Goal: Information Seeking & Learning: Learn about a topic

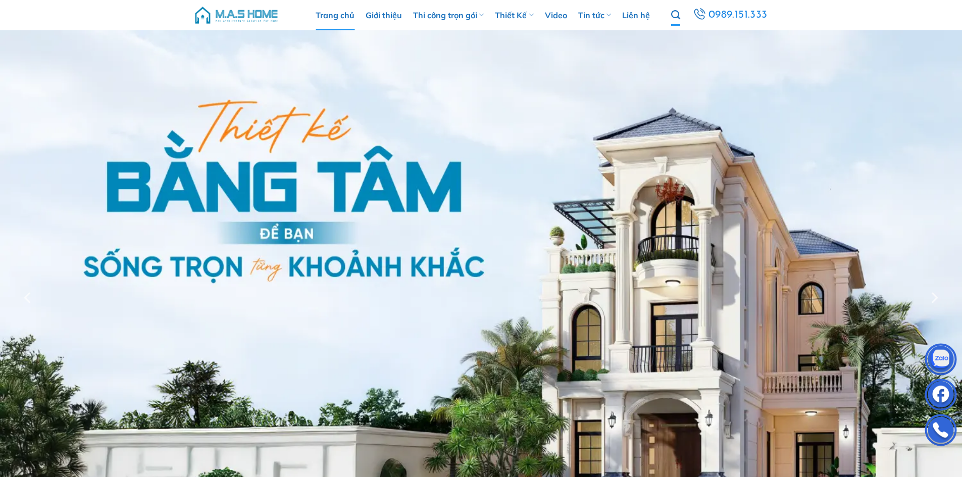
click at [679, 11] on icon "Tìm kiếm" at bounding box center [675, 15] width 9 height 11
click at [674, 34] on img at bounding box center [481, 297] width 962 height 535
click at [678, 12] on icon "Tìm kiếm" at bounding box center [675, 15] width 9 height 11
click at [678, 19] on icon "Tìm kiếm" at bounding box center [675, 15] width 9 height 11
click at [676, 33] on input "Tìm kiếm:" at bounding box center [706, 36] width 111 height 20
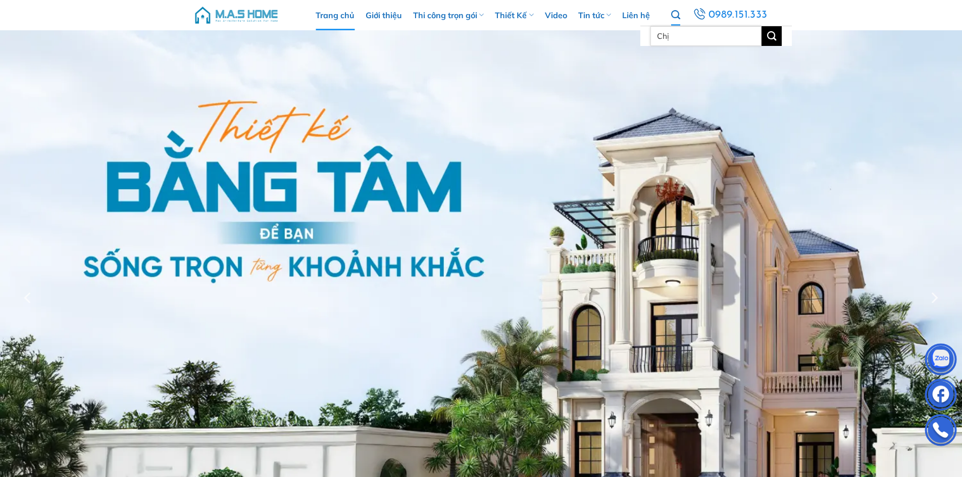
type input "Chị Hảo"
click at [774, 37] on img at bounding box center [481, 297] width 962 height 535
click at [678, 19] on icon "Tìm kiếm" at bounding box center [675, 15] width 9 height 11
click at [670, 14] on ul "Trang chủ Giới thiệu Thi công trọn gói Thi công biệt thự Thi công nhà phố Thi c…" at bounding box center [483, 15] width 377 height 30
click at [677, 18] on icon "Tìm kiếm" at bounding box center [675, 15] width 9 height 11
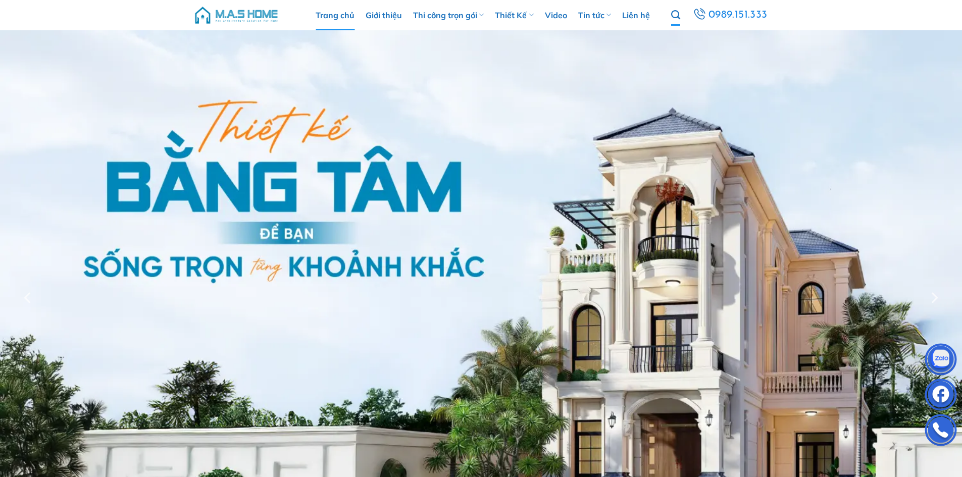
click at [677, 17] on icon "Tìm kiếm" at bounding box center [675, 15] width 9 height 11
click at [674, 14] on icon "Tìm kiếm" at bounding box center [675, 15] width 9 height 11
click at [678, 17] on icon "Tìm kiếm" at bounding box center [675, 15] width 9 height 11
click at [764, 34] on button "Gửi" at bounding box center [772, 36] width 20 height 20
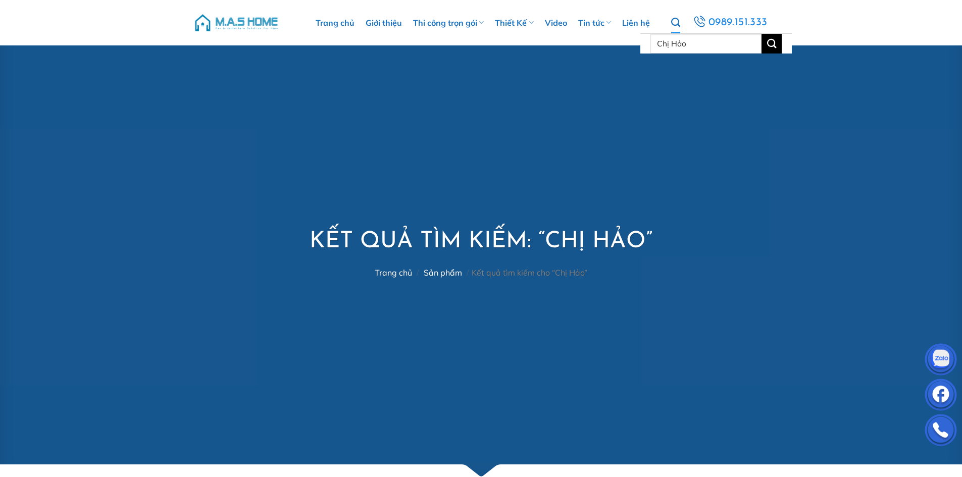
click at [677, 24] on icon "Tìm kiếm" at bounding box center [675, 22] width 9 height 11
click at [677, 30] on link "Tìm kiếm" at bounding box center [675, 22] width 9 height 21
click at [693, 47] on input "Chị Hảo" at bounding box center [706, 44] width 111 height 20
click at [762, 34] on button "Gửi" at bounding box center [772, 44] width 20 height 20
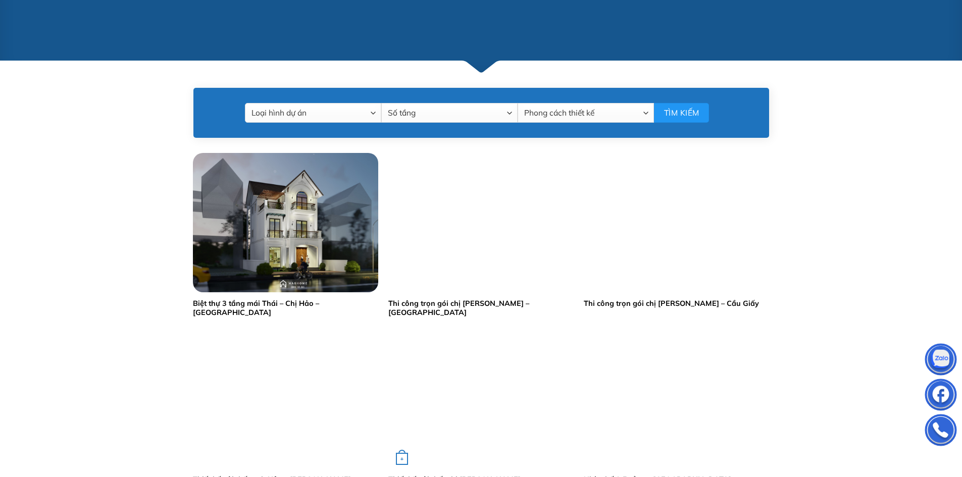
scroll to position [455, 0]
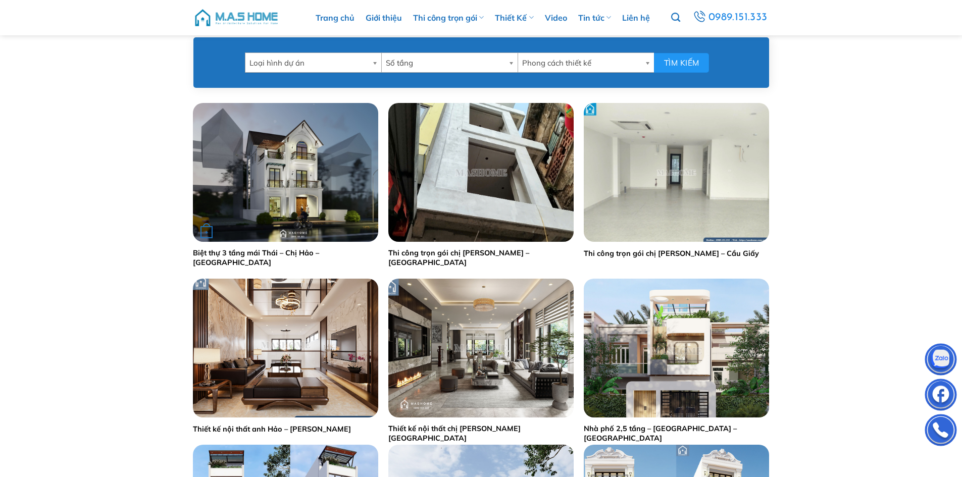
click at [264, 166] on img "Biệt thự 3 tầng mái Thái - Chị Hảo - Vinhomes Riverside" at bounding box center [285, 172] width 185 height 139
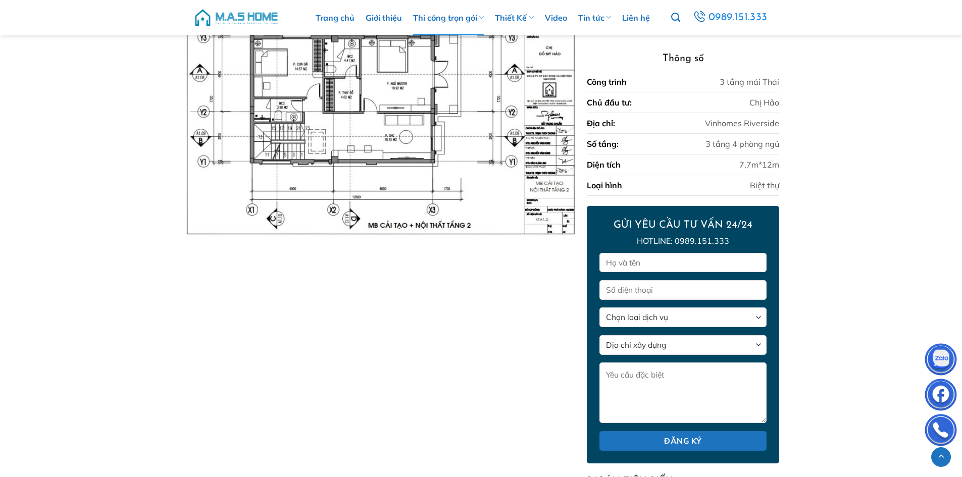
scroll to position [4912, 0]
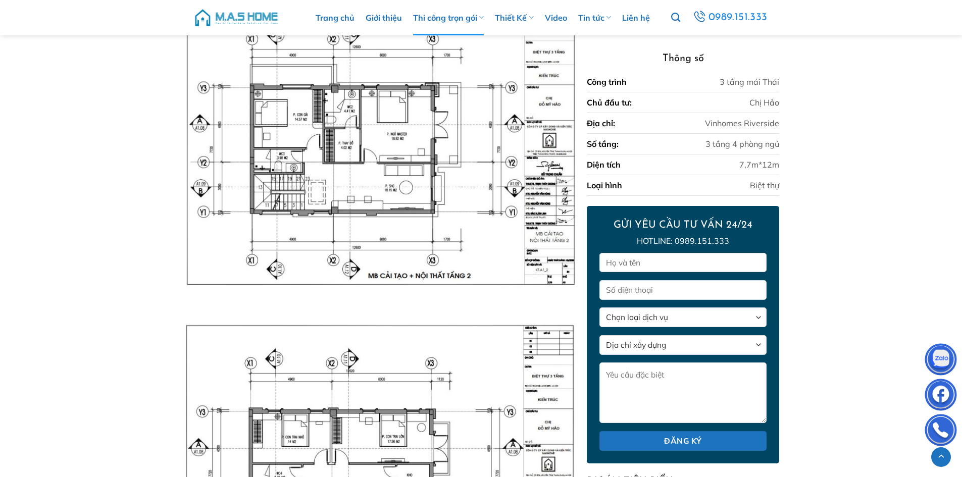
drag, startPoint x: 330, startPoint y: 335, endPoint x: 331, endPoint y: 367, distance: 31.8
drag, startPoint x: 331, startPoint y: 367, endPoint x: 435, endPoint y: 434, distance: 123.6
click at [435, 434] on img at bounding box center [380, 467] width 394 height 288
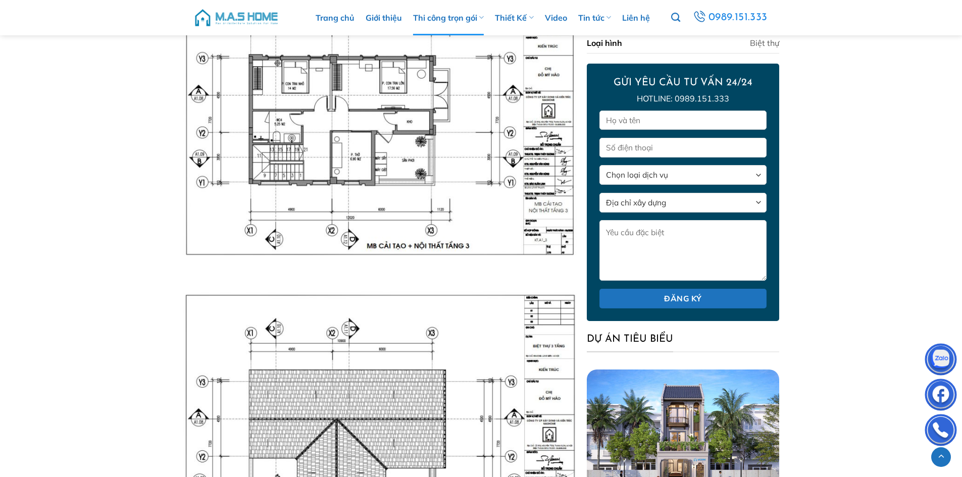
scroll to position [5215, 0]
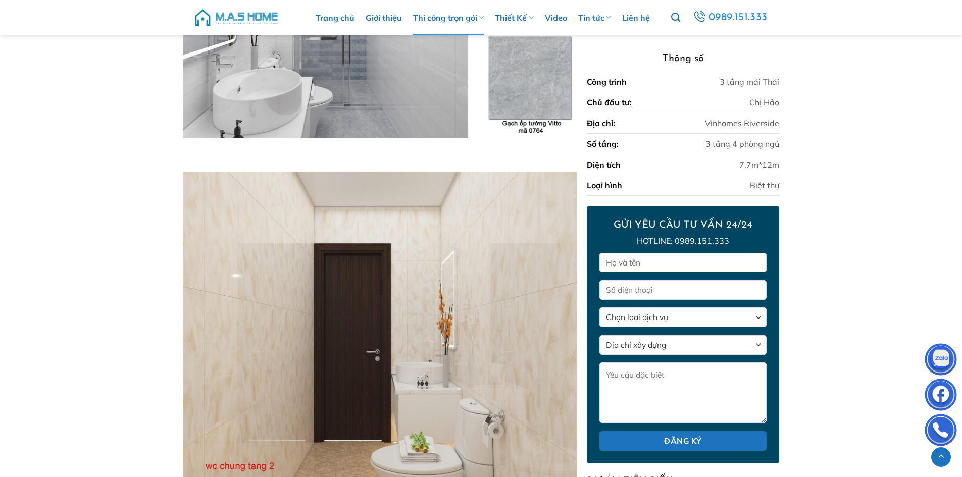
scroll to position [2638, 0]
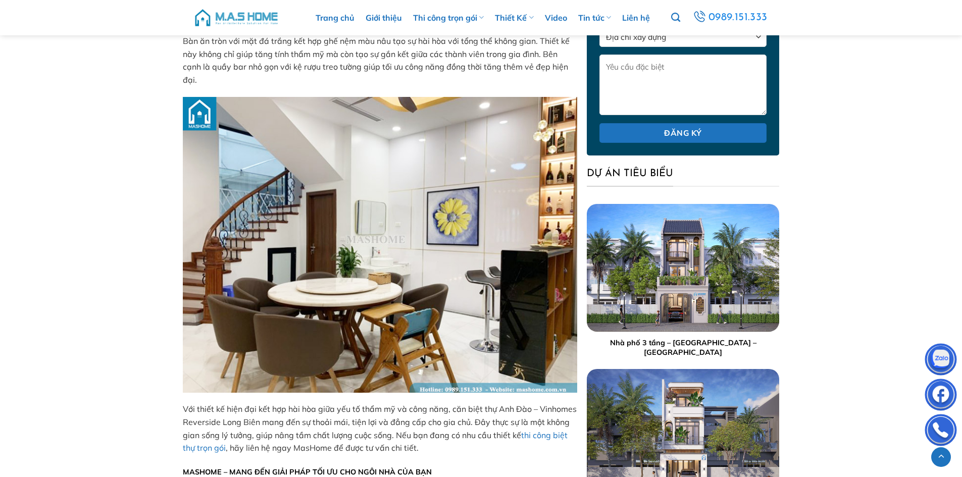
scroll to position [4294, 0]
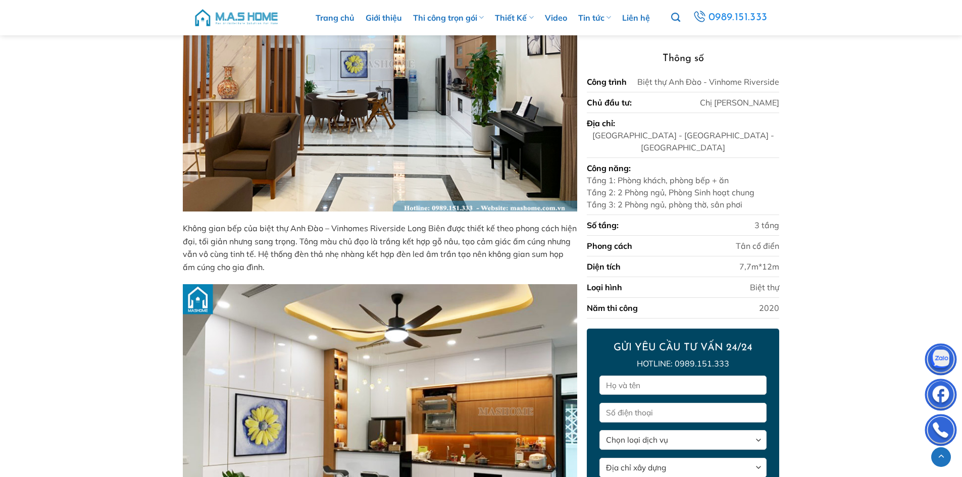
scroll to position [3283, 0]
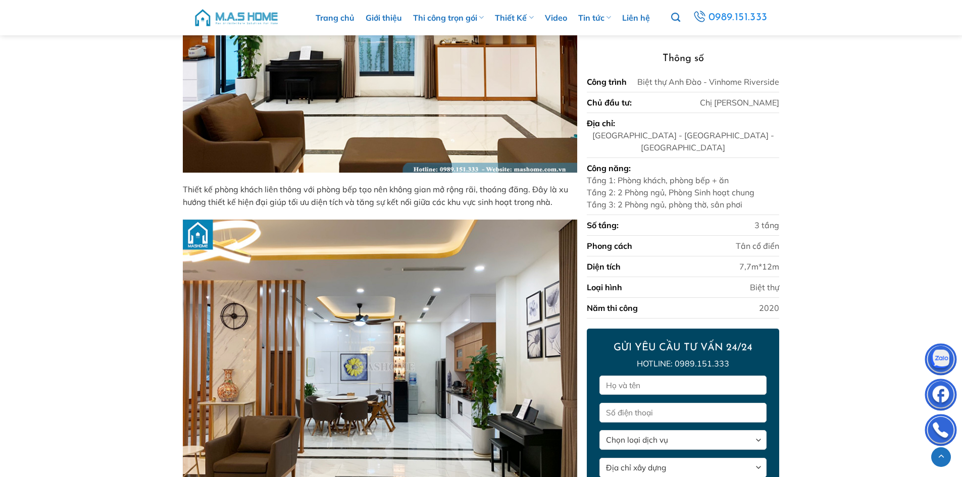
click at [541, 199] on p "Thiết kế phòng khách liên thông với phòng bếp tạo nên không gian mở rộng rãi, t…" at bounding box center [380, 196] width 394 height 26
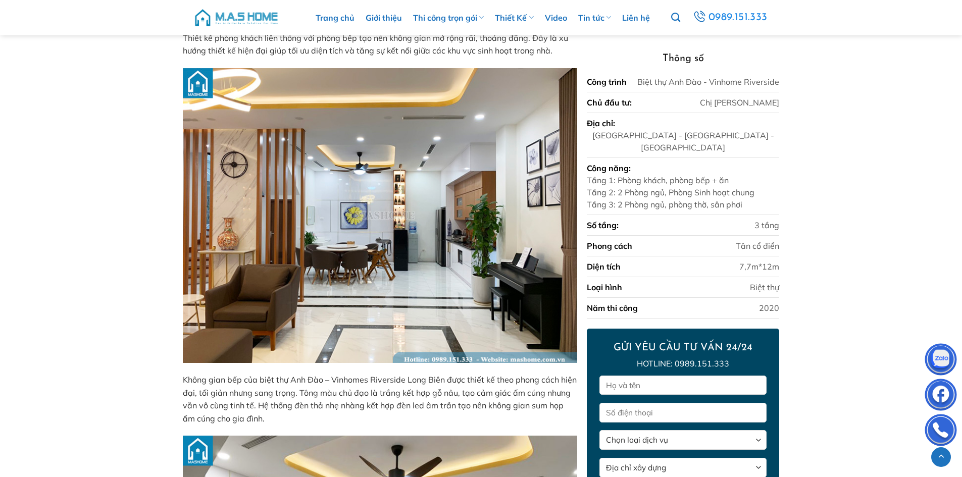
scroll to position [3688, 0]
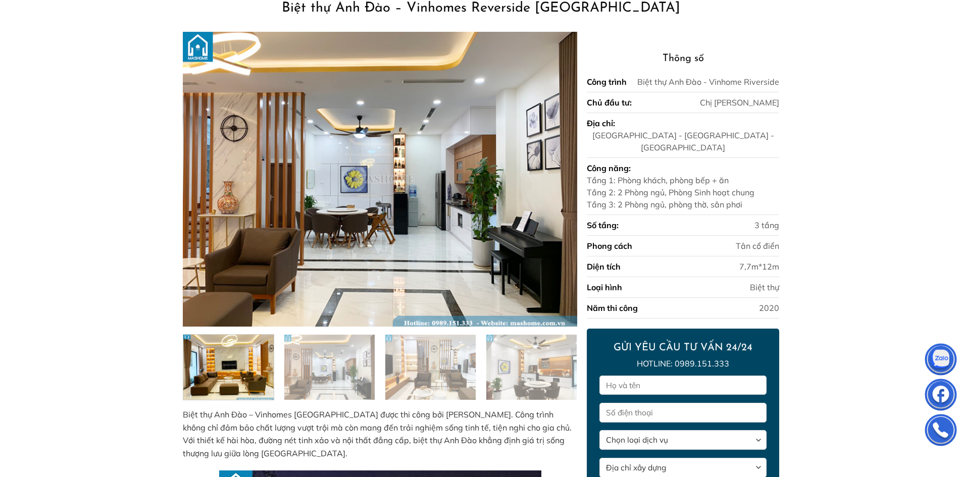
scroll to position [0, 0]
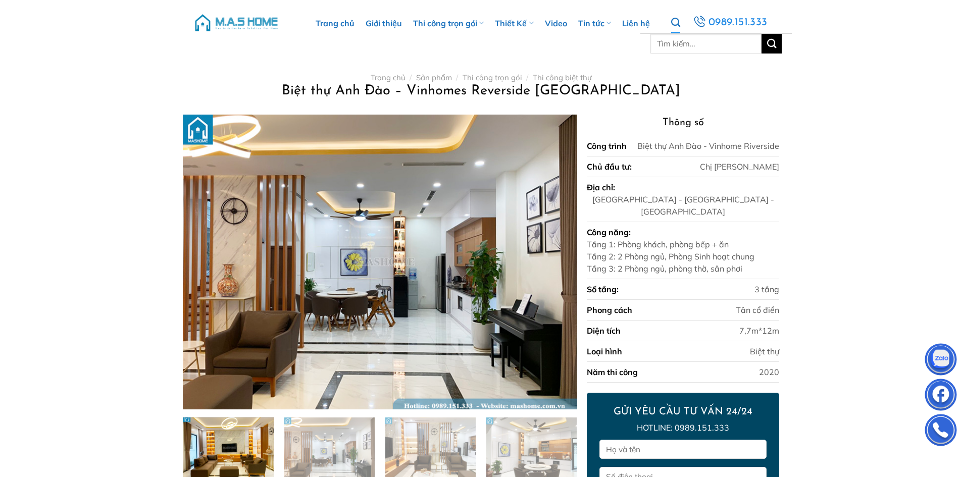
click at [673, 20] on icon "Tìm kiếm" at bounding box center [675, 22] width 9 height 11
click at [681, 46] on input "Tìm kiếm:" at bounding box center [706, 44] width 111 height 20
drag, startPoint x: 712, startPoint y: 51, endPoint x: 725, endPoint y: 78, distance: 30.5
click at [725, 78] on nav "Trang chủ / Sản phẩm / Thi công trọn gói / Thi công biệt thự" at bounding box center [481, 77] width 572 height 9
drag, startPoint x: 671, startPoint y: 24, endPoint x: 676, endPoint y: 25, distance: 5.1
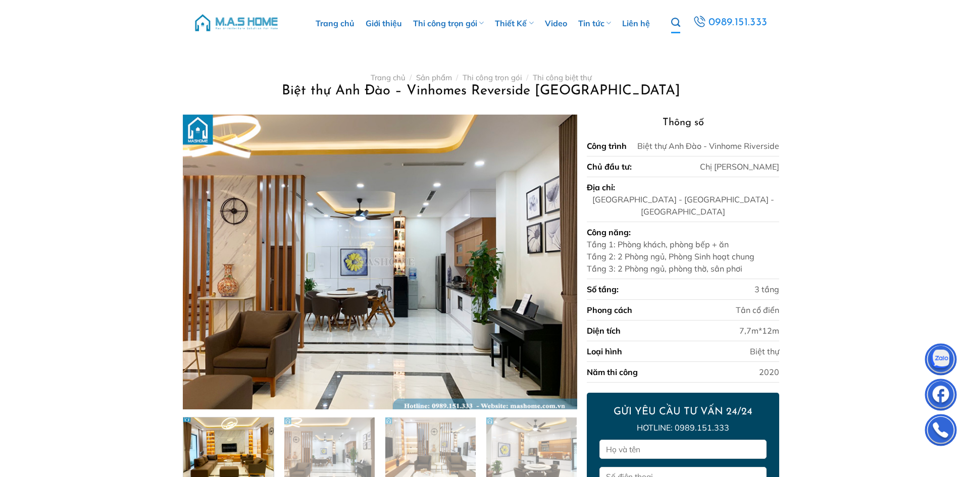
click at [672, 24] on ul "Trang chủ Giới thiệu Thi công trọn gói Thi công biệt thự Thi công nhà phố Thi c…" at bounding box center [483, 23] width 377 height 46
click at [671, 20] on ul "Trang chủ Giới thiệu Thi công trọn gói Thi công biệt thự Thi công nhà phố Thi c…" at bounding box center [483, 23] width 377 height 46
click at [679, 23] on icon "Tìm kiếm" at bounding box center [675, 22] width 9 height 11
click at [679, 25] on icon "Tìm kiếm" at bounding box center [675, 22] width 9 height 11
click at [693, 38] on input "Tìm kiếm:" at bounding box center [706, 44] width 111 height 20
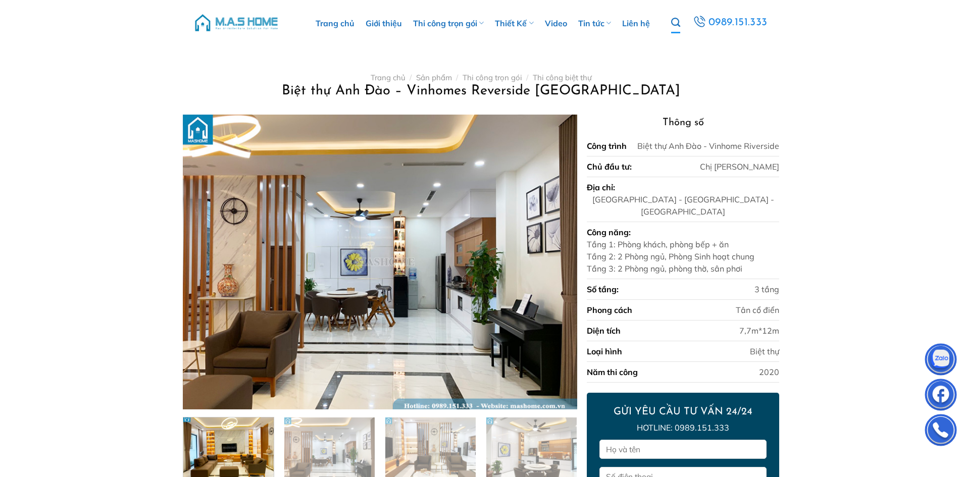
type input "Chị Hảo"
click at [686, 21] on ul "Tìm kiếm: Chị Hảo 0989.151.333" at bounding box center [719, 22] width 97 height 21
click at [680, 23] on icon "Tìm kiếm" at bounding box center [675, 22] width 9 height 11
click at [683, 22] on ul "Tìm kiếm: Chị Hảo 0989.151.333" at bounding box center [719, 22] width 97 height 21
click at [680, 21] on icon "Tìm kiếm" at bounding box center [675, 22] width 9 height 11
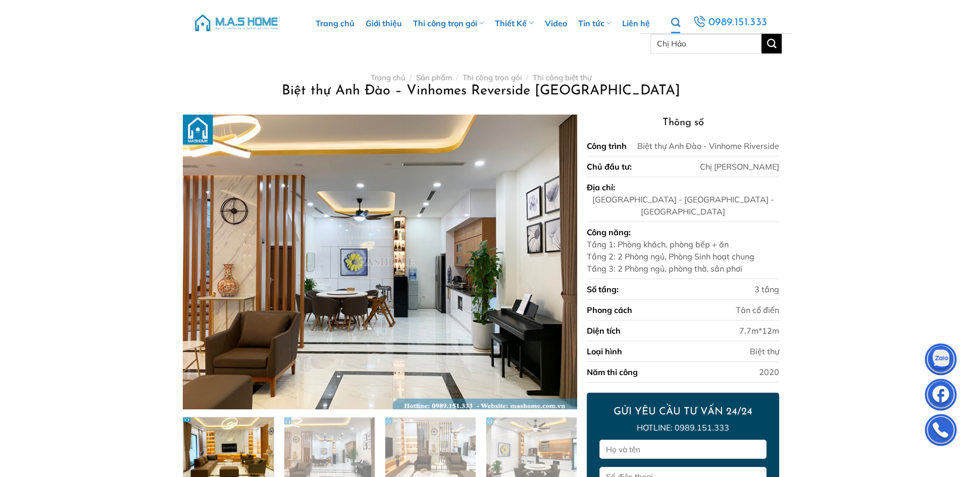
click at [680, 21] on icon "Tìm kiếm" at bounding box center [675, 22] width 9 height 11
click at [673, 16] on link "Tìm kiếm" at bounding box center [675, 22] width 9 height 21
click at [781, 48] on button "Gửi" at bounding box center [772, 44] width 20 height 20
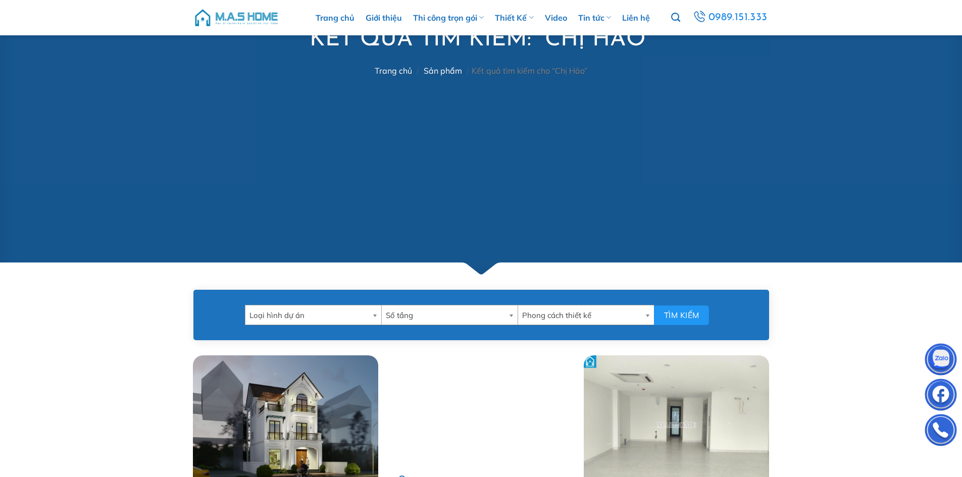
scroll to position [455, 0]
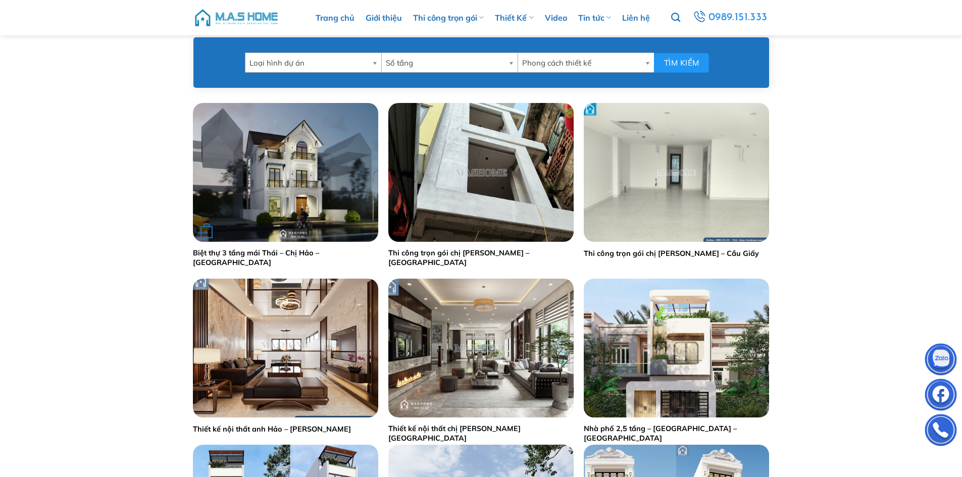
click at [310, 173] on div "+" at bounding box center [285, 172] width 185 height 139
click at [310, 173] on img "Biệt thự 3 tầng mái Thái - Chị Hảo - Vinhomes Riverside" at bounding box center [285, 172] width 185 height 139
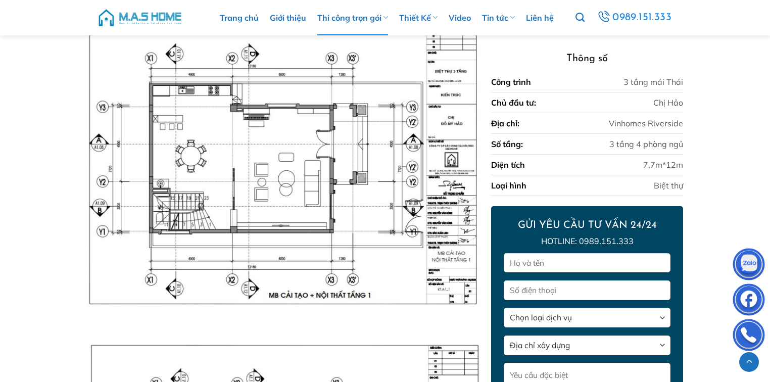
scroll to position [4527, 0]
